Goal: Navigation & Orientation: Find specific page/section

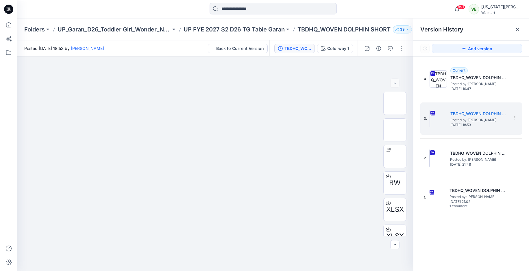
click at [40, 35] on div "Folders UP_Garan_D26_Toddler Girl_Wonder_Nation UP FYE 2027 S2 D26 TG Table Gar…" at bounding box center [273, 29] width 512 height 22
click at [10, 25] on icon at bounding box center [8, 24] width 13 height 13
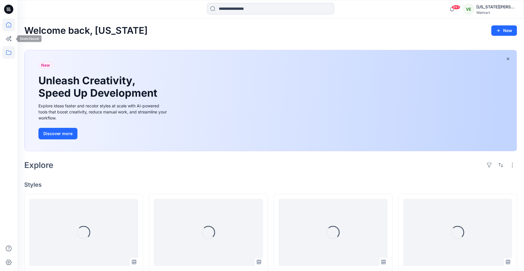
click at [11, 47] on icon at bounding box center [8, 52] width 13 height 13
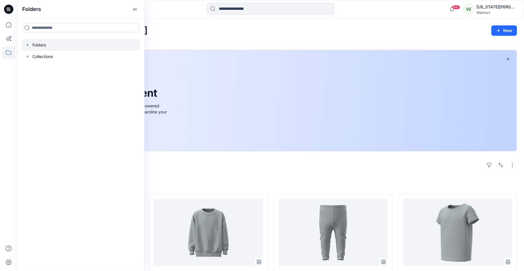
click at [44, 45] on div at bounding box center [81, 45] width 118 height 12
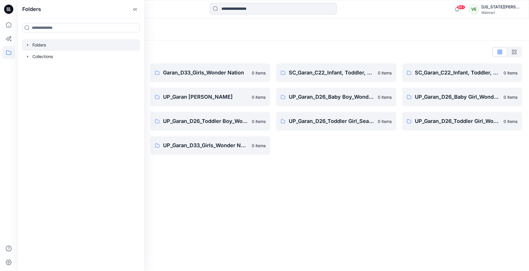
click at [211, 51] on div "Folders List" at bounding box center [273, 51] width 498 height 9
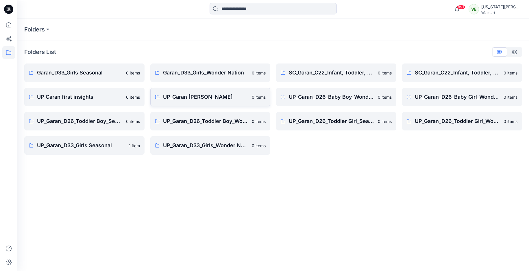
click at [198, 95] on p "UP_Garan [PERSON_NAME]" at bounding box center [206, 97] width 86 height 8
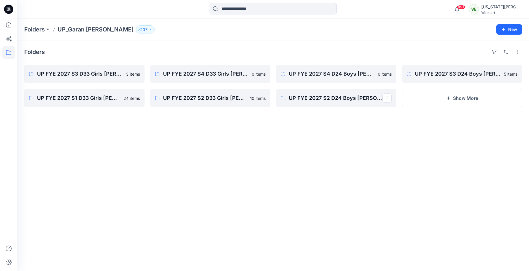
click at [396, 98] on div "UP FYE 2027 S3 D33 Girls [PERSON_NAME] 3 items UP FYE 2027 S1 D33 Girls [PERSON…" at bounding box center [273, 86] width 498 height 43
click at [414, 99] on button "Show More" at bounding box center [462, 98] width 120 height 18
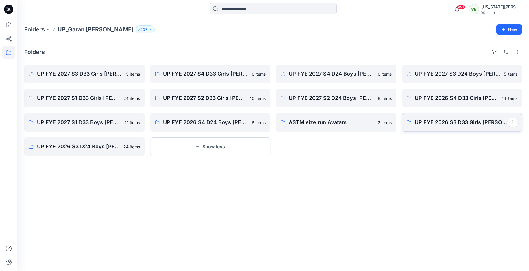
click at [415, 120] on p "UP FYE 2026 S3 D33 Girls [PERSON_NAME]" at bounding box center [462, 123] width 94 height 8
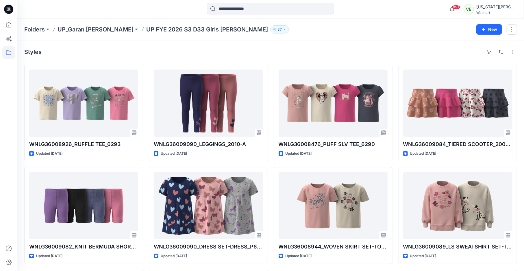
click at [84, 34] on div "Folders UP_Garan [PERSON_NAME] UP [PERSON_NAME] 2026 S3 D33 Girls [PERSON_NAME]…" at bounding box center [270, 29] width 507 height 22
click at [87, 29] on p "UP_Garan [PERSON_NAME]" at bounding box center [96, 29] width 76 height 8
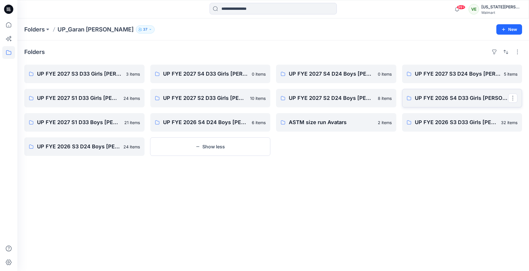
click at [455, 93] on link "UP FYE 2026 S4 D33 Girls [PERSON_NAME]" at bounding box center [462, 98] width 120 height 18
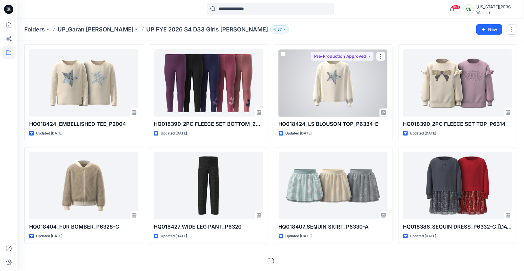
scroll to position [205, 0]
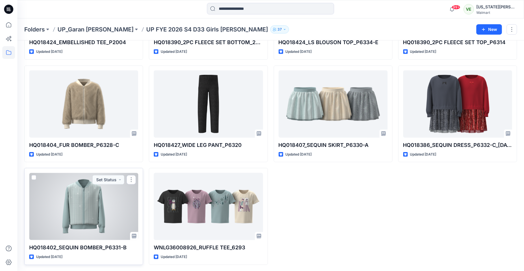
click at [117, 210] on div at bounding box center [83, 206] width 109 height 67
